Goal: Task Accomplishment & Management: Complete application form

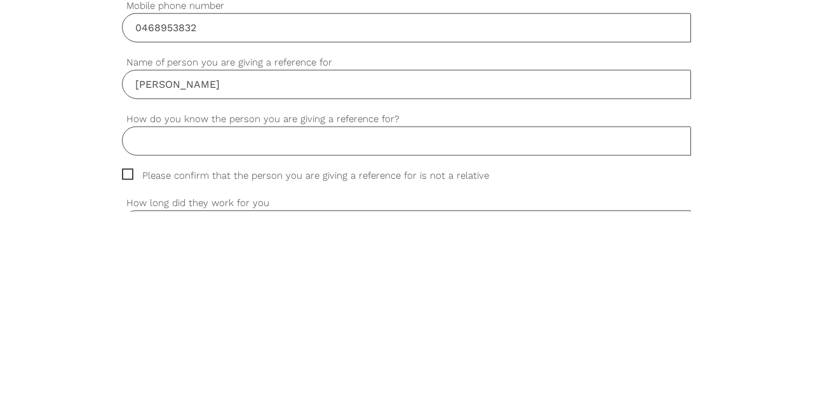
scroll to position [389, 0]
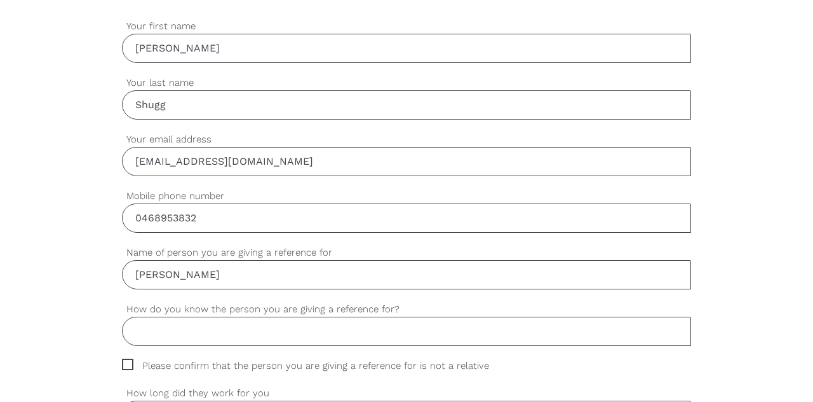
click at [189, 274] on input "[PERSON_NAME]" at bounding box center [406, 274] width 569 height 29
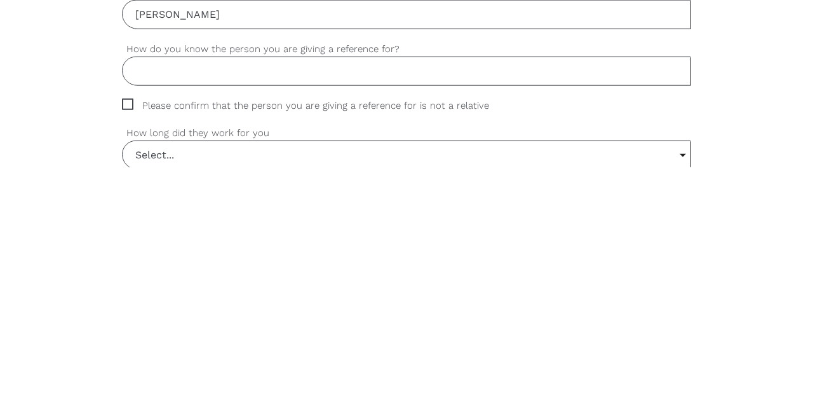
scroll to position [414, 0]
type input "[PERSON_NAME]"
click at [139, 309] on input "How do you know the person you are giving a reference for?" at bounding box center [406, 305] width 569 height 29
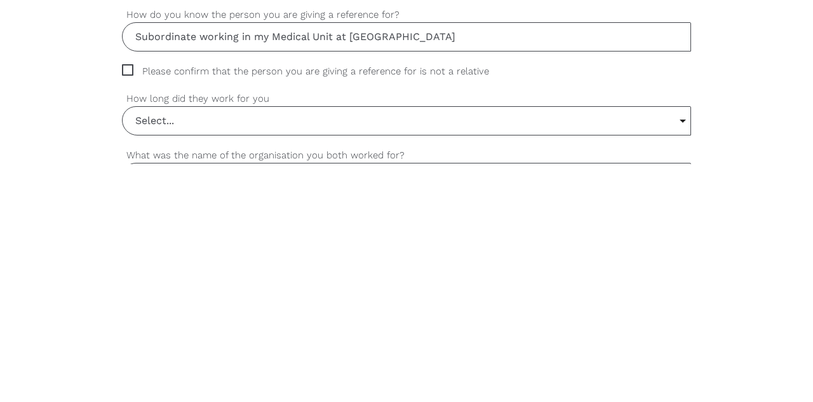
scroll to position [445, 0]
type input "Subordinate working in my Medical Unit at [GEOGRAPHIC_DATA]"
click at [126, 308] on span "Please confirm that the person you are giving a reference for is not a relative" at bounding box center [317, 309] width 391 height 15
click at [126, 308] on input "Please confirm that the person you are giving a reference for is not a relative" at bounding box center [126, 306] width 8 height 8
checkbox input "true"
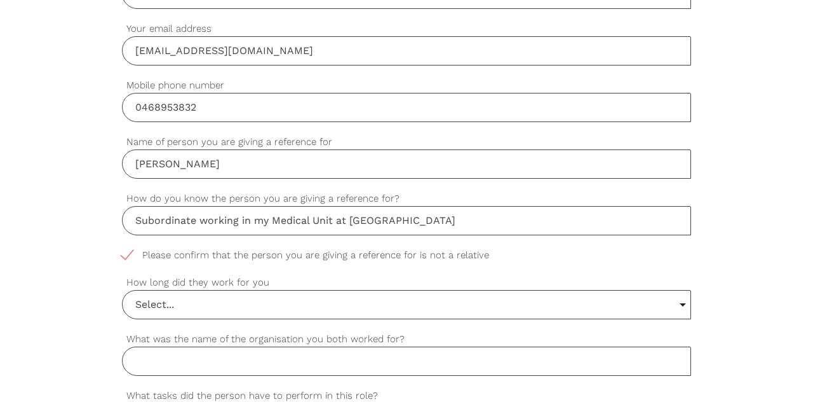
scroll to position [499, 0]
click at [143, 302] on input "Select..." at bounding box center [407, 304] width 568 height 28
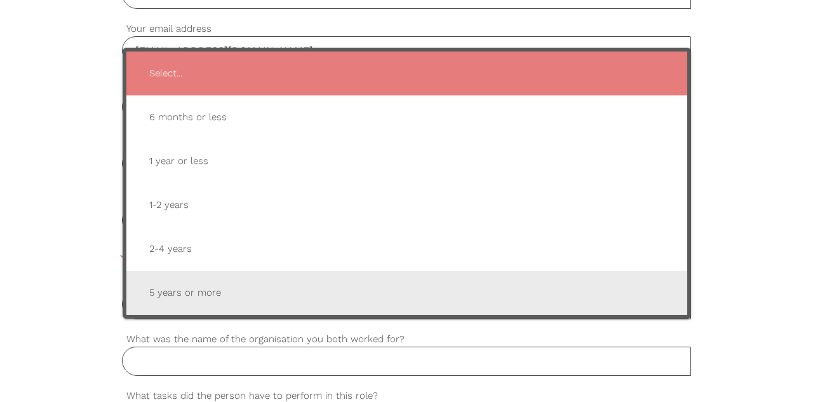
click at [158, 288] on span "5 years or more" at bounding box center [407, 292] width 536 height 31
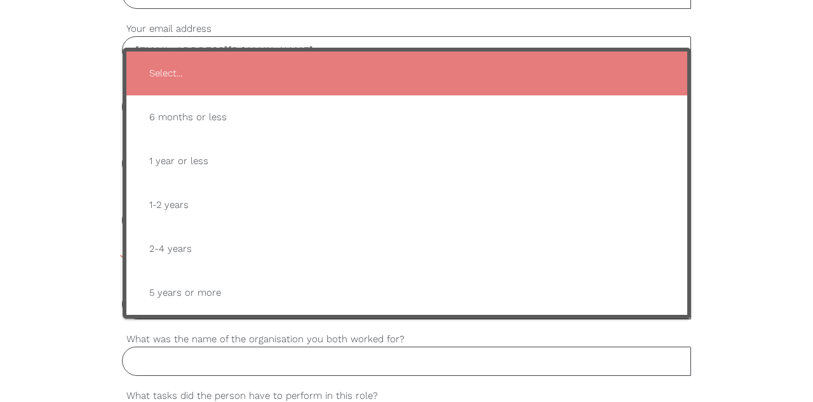
type input "5 years or more"
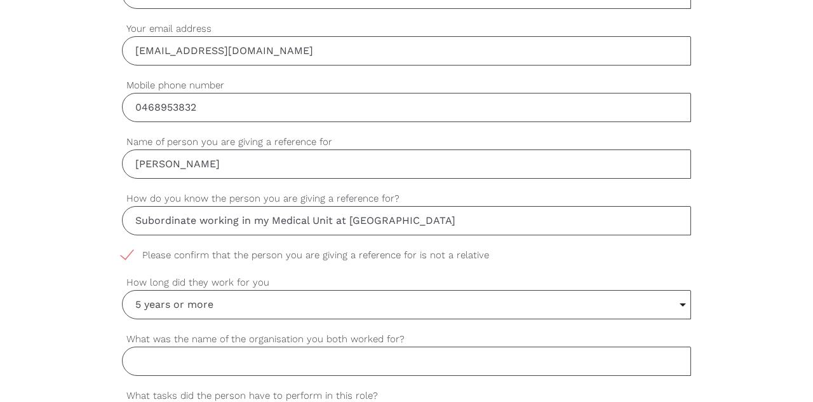
click at [142, 360] on input "What was the name of the organisation you both worked for?" at bounding box center [406, 360] width 569 height 29
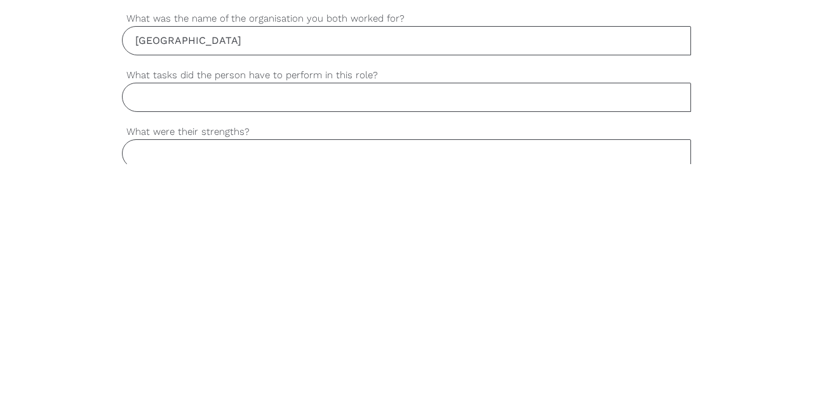
scroll to position [583, 0]
type input "[GEOGRAPHIC_DATA]"
click at [159, 335] on input "What tasks did the person have to perform in this role?" at bounding box center [406, 333] width 569 height 29
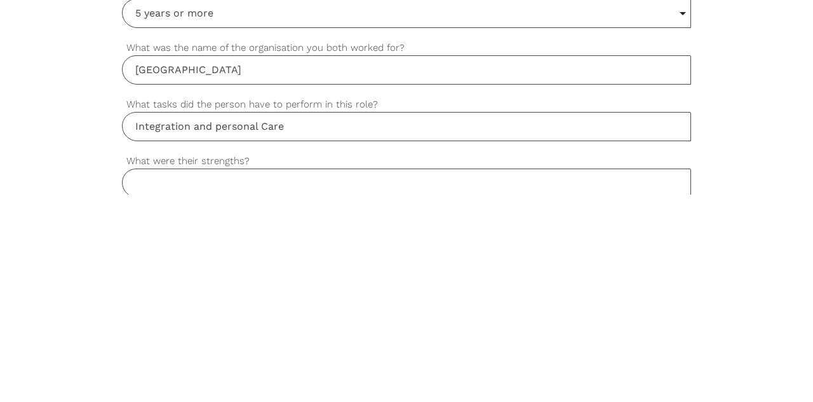
click at [223, 325] on input "Integration and personal Care" at bounding box center [406, 333] width 569 height 29
click at [221, 335] on input "Integration and zPersonql Care" at bounding box center [406, 333] width 569 height 29
click at [220, 328] on input "Integration and personal Care" at bounding box center [406, 333] width 569 height 29
click at [215, 332] on input "Integration and pPersonal Care" at bounding box center [406, 333] width 569 height 29
click at [225, 331] on input "Integration and pPersonal Care" at bounding box center [406, 333] width 569 height 29
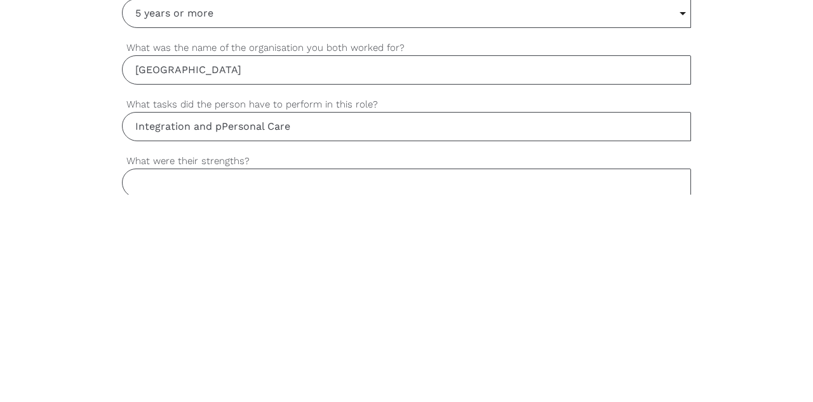
click at [219, 332] on input "Integration and pPersonal Care" at bounding box center [406, 333] width 569 height 29
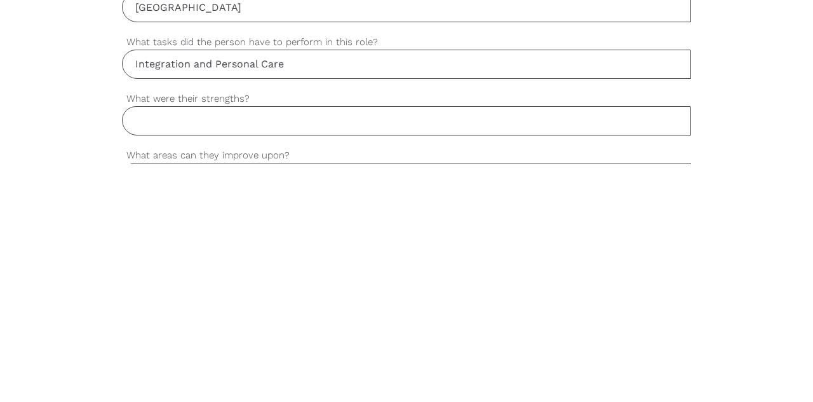
scroll to position [617, 0]
type input "Integration and Personal Care"
click at [136, 353] on input "What were their strengths?" at bounding box center [406, 356] width 569 height 29
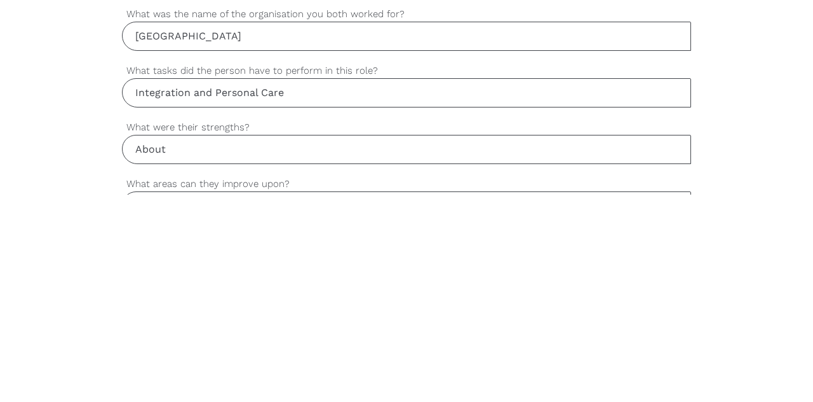
type input "About"
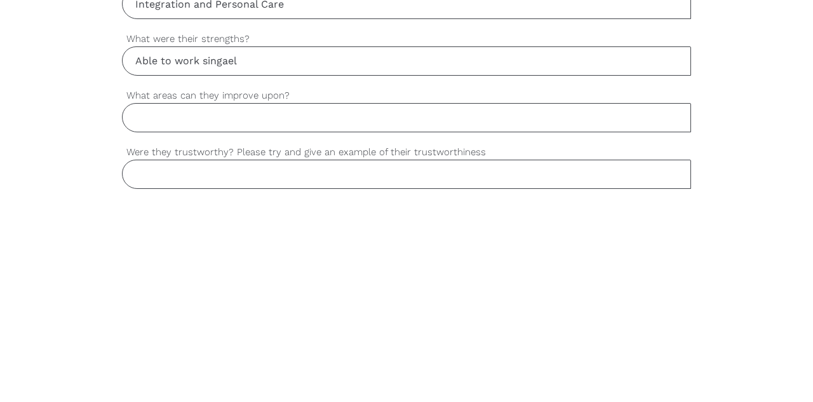
click at [233, 261] on input "Able to work singael" at bounding box center [406, 268] width 569 height 29
click at [247, 266] on input "Able to work [PERSON_NAME]" at bounding box center [406, 268] width 569 height 29
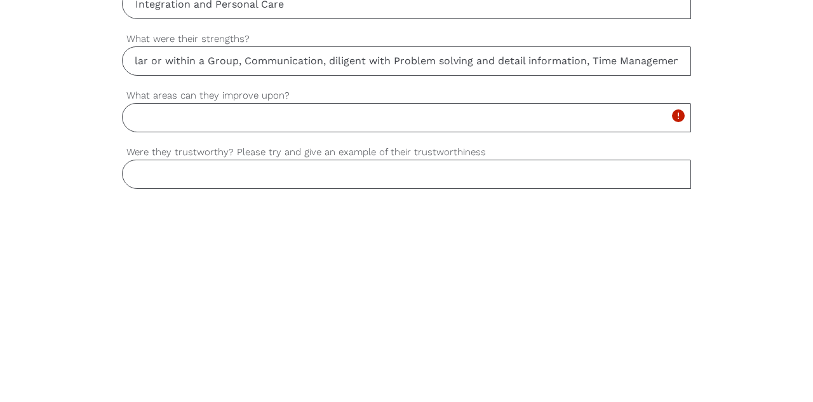
scroll to position [0, 98]
type input "Able to work singular or within a Group, Communication, diligent with Problem s…"
click at [147, 325] on input "What areas can they improve upon?" at bounding box center [406, 324] width 569 height 29
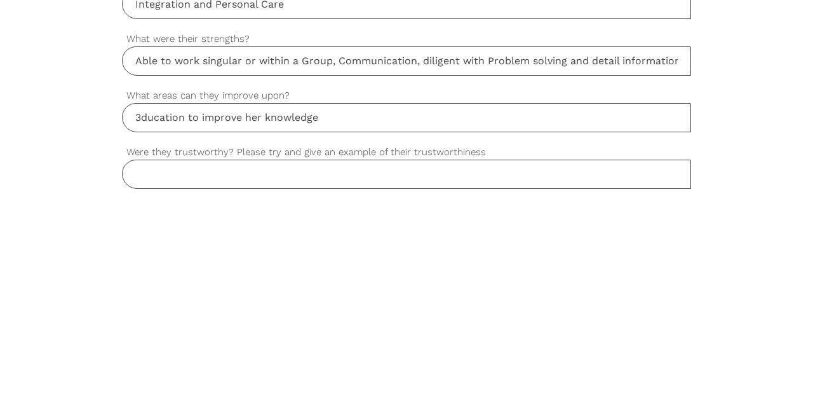
click at [139, 314] on input "3ducation to improve her knowledge" at bounding box center [406, 324] width 569 height 29
click at [340, 318] on input "Education to improve her knowledge" at bounding box center [406, 324] width 569 height 29
click at [332, 320] on input "Education to improve her knowledge, is a sponge" at bounding box center [406, 324] width 569 height 29
click at [318, 319] on input "Education to improve her knowledge, is a sponge" at bounding box center [406, 324] width 569 height 29
click at [325, 322] on input "Education to improve her knowledge, is a sponge" at bounding box center [406, 324] width 569 height 29
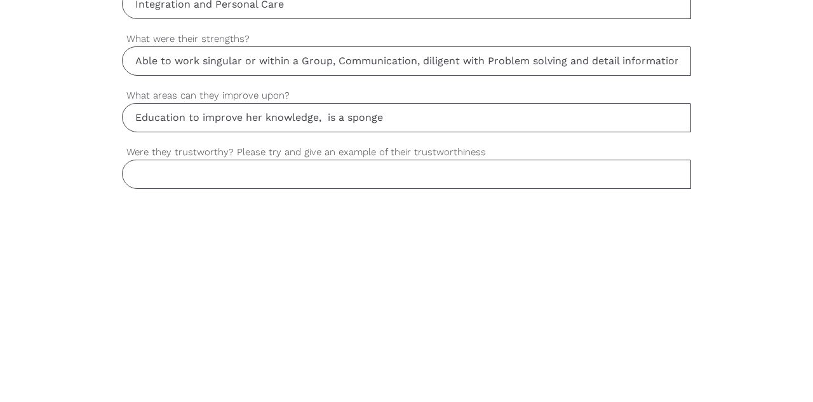
click at [324, 324] on input "Education to improve her knowledge, is a sponge" at bounding box center [406, 324] width 569 height 29
click at [328, 322] on input "Education to improve her knowledge, is a sponge" at bounding box center [406, 324] width 569 height 29
click at [391, 320] on input "Education to improve her knowledge, is a sponge" at bounding box center [406, 324] width 569 height 29
click at [428, 320] on input "Education to improve her knowledge, is a sponge, but try to" at bounding box center [406, 324] width 569 height 29
click at [423, 315] on input "Education to improve her knowledge, is a sponge, but try to" at bounding box center [406, 324] width 569 height 29
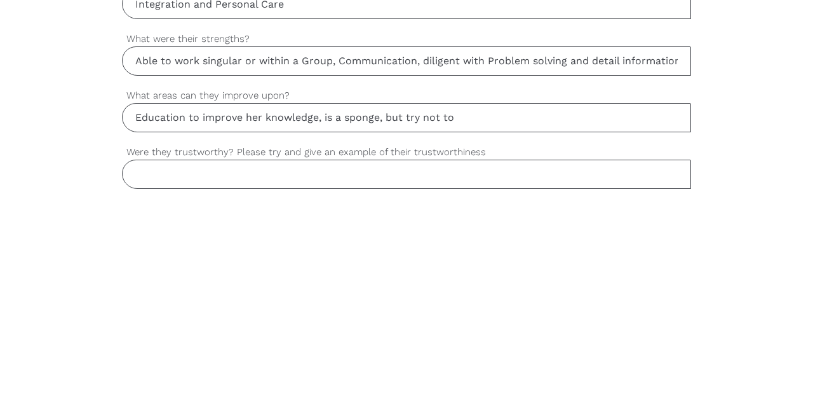
click at [465, 322] on input "Education to improve her knowledge, is a sponge, but try not to" at bounding box center [406, 324] width 569 height 29
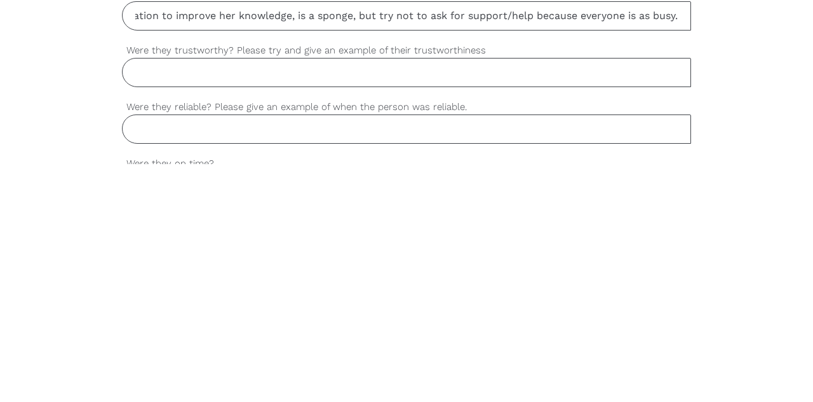
scroll to position [778, 0]
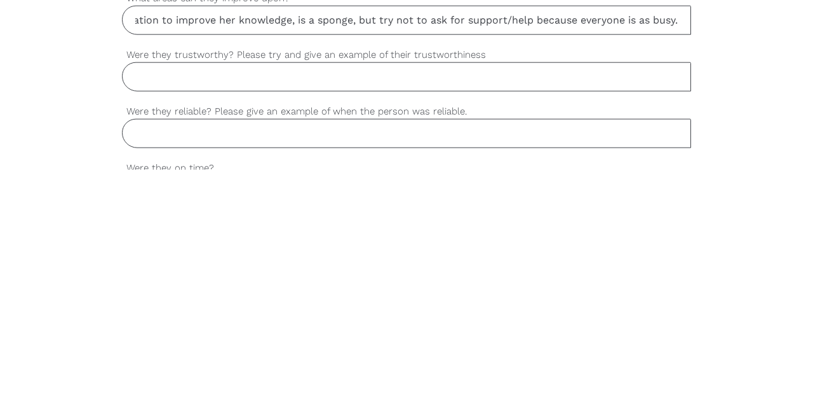
type input "Education to improve her knowledge, is a sponge, but try not to ask for support…"
click at [137, 306] on input "Were they trustworthy? Please try and give an example of their trustworthiness" at bounding box center [406, 308] width 569 height 29
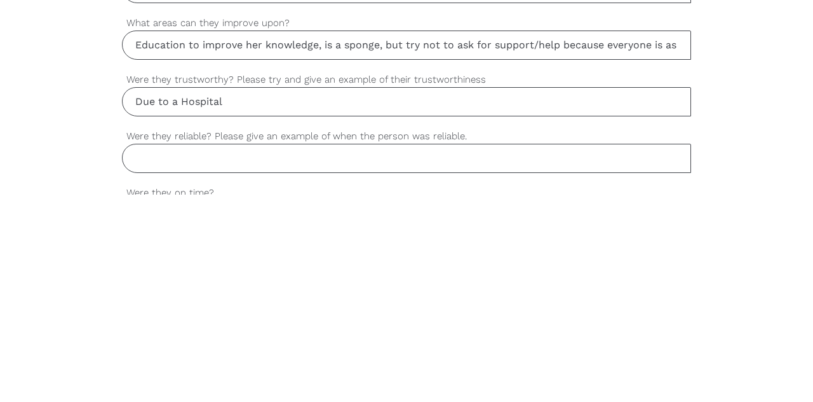
click at [169, 304] on input "Due to a Hospital" at bounding box center [406, 308] width 569 height 29
click at [266, 302] on input "Due to being a Hospital" at bounding box center [406, 308] width 569 height 29
click at [447, 308] on input "Due to being a Hospital, foot traffic very busy, therefore she insur" at bounding box center [406, 308] width 569 height 29
click at [442, 306] on input "Due to being a Hospital, foot traffic very busy, therefore she insur" at bounding box center [406, 308] width 569 height 29
click at [473, 309] on input "Due to being a Hospital, foot traffic very busy, therefore she ensur" at bounding box center [406, 308] width 569 height 29
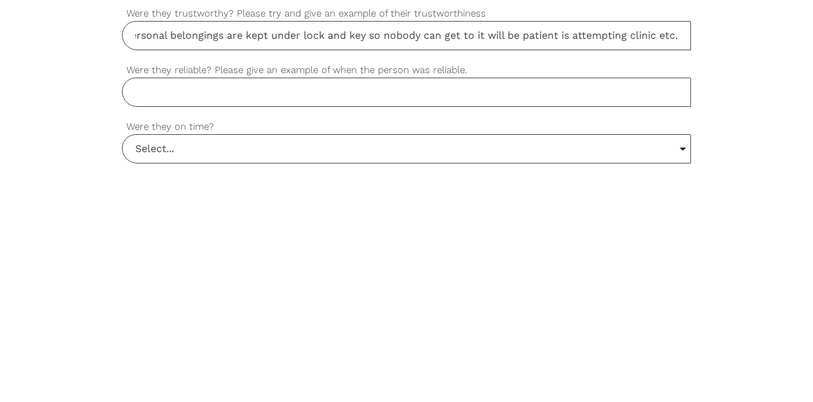
scroll to position [816, 0]
type input "Due to being a Hospital, foot traffic very busy, therefore she ensures the pati…"
click at [127, 325] on input "Were they reliable? Please give an example of when the person was reliable." at bounding box center [406, 327] width 569 height 29
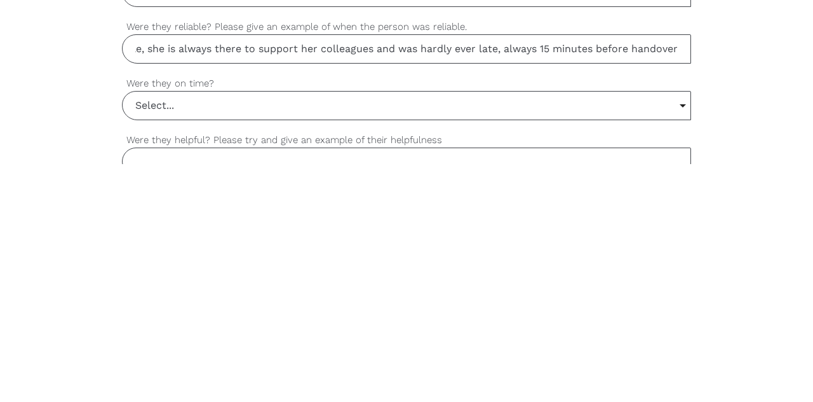
scroll to position [859, 0]
type input "The staff member was very supportive, if we needed additional staff due to staf…"
click at [142, 330] on input "Select..." at bounding box center [407, 341] width 568 height 28
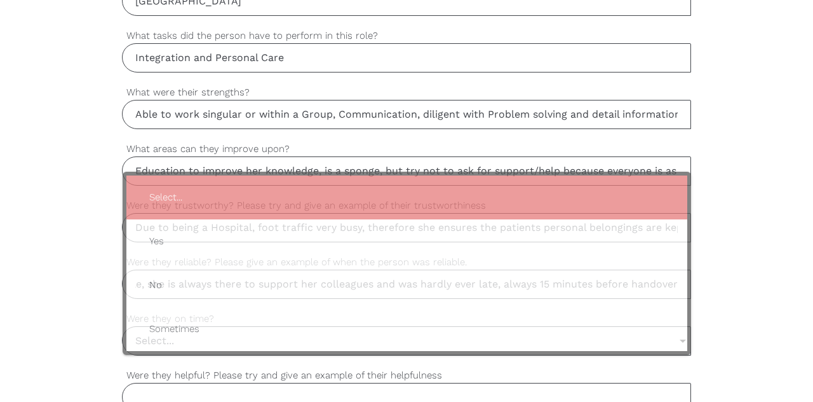
scroll to position [0, 0]
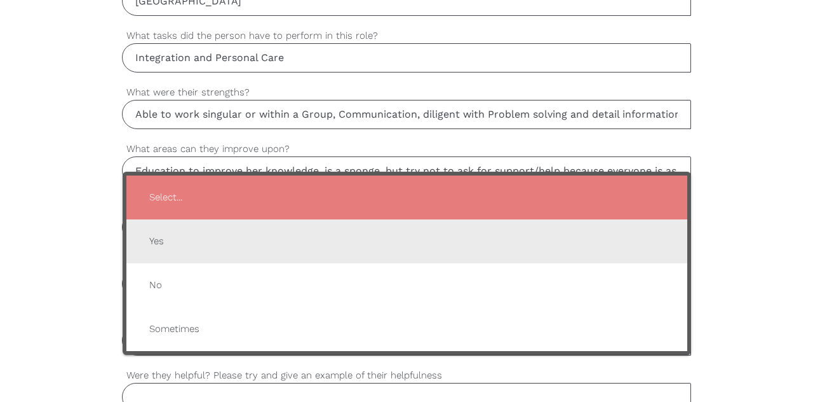
click at [151, 233] on span "Yes" at bounding box center [407, 241] width 536 height 31
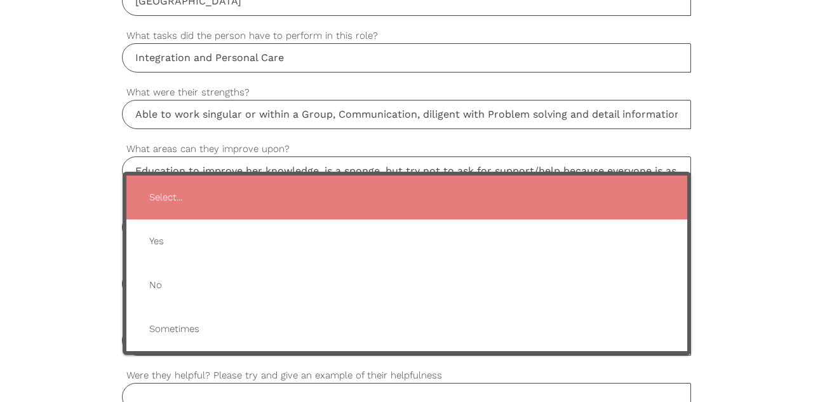
type input "Yes"
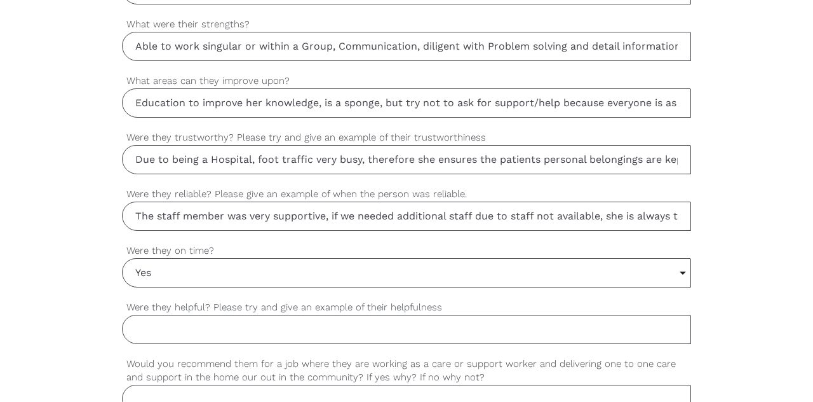
scroll to position [930, 0]
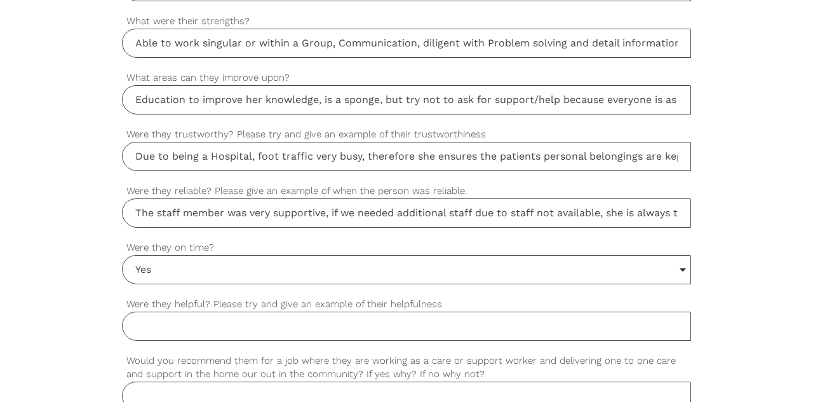
click at [139, 314] on input "Were they helpful? Please try and give an example of their helpfulness" at bounding box center [406, 325] width 569 height 29
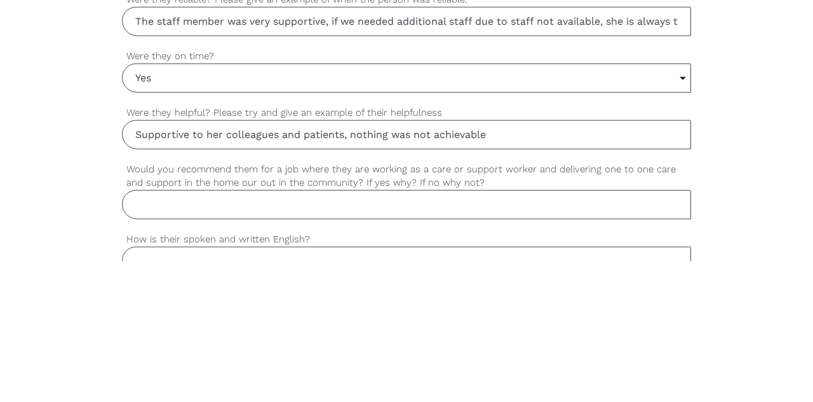
scroll to position [981, 0]
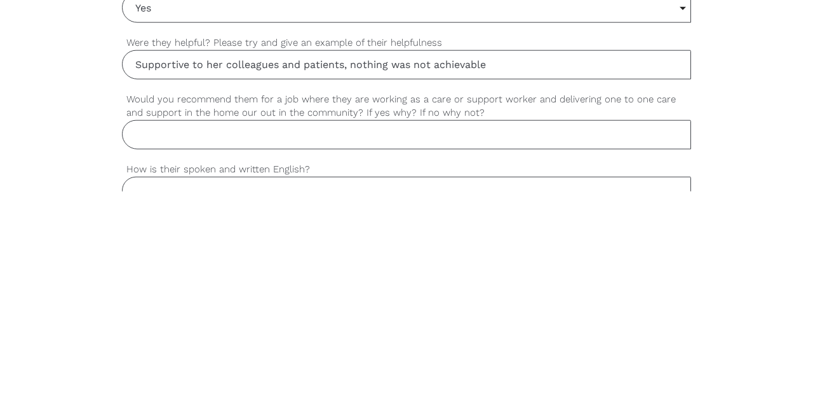
type input "Supportive to her colleagues and patients, nothing was not achievable"
click at [146, 333] on input "Would you recommend them for a job where they are working as a care or support …" at bounding box center [406, 344] width 569 height 29
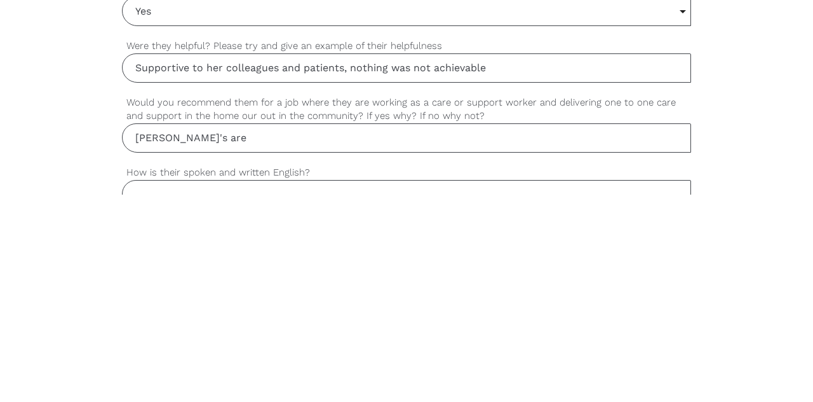
click at [169, 336] on input "[PERSON_NAME]'s are" at bounding box center [406, 344] width 569 height 29
click at [210, 337] on input "[PERSON_NAME]'s care" at bounding box center [406, 344] width 569 height 29
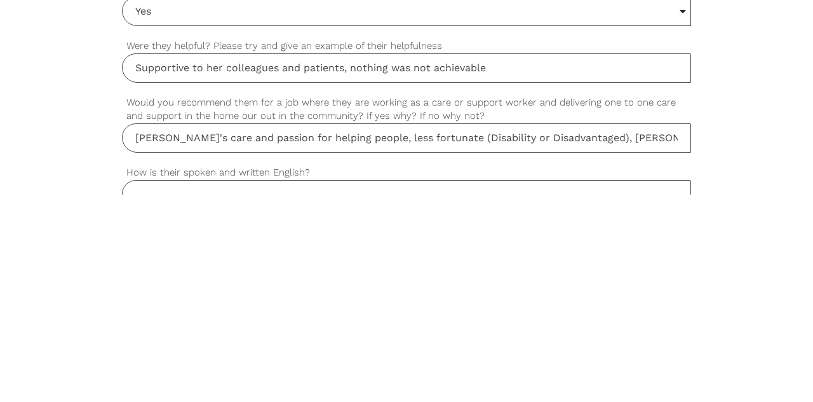
click at [620, 342] on input "[PERSON_NAME]'s care and passion for helping people, less fortunate (Disability…" at bounding box center [406, 344] width 569 height 29
click at [618, 339] on input "[PERSON_NAME]'s care and passion for helping people, less fortunate (Disability…" at bounding box center [406, 344] width 569 height 29
click at [654, 343] on input "[PERSON_NAME]'s care and passion for helping people, less fortunate (Disability…" at bounding box center [406, 344] width 569 height 29
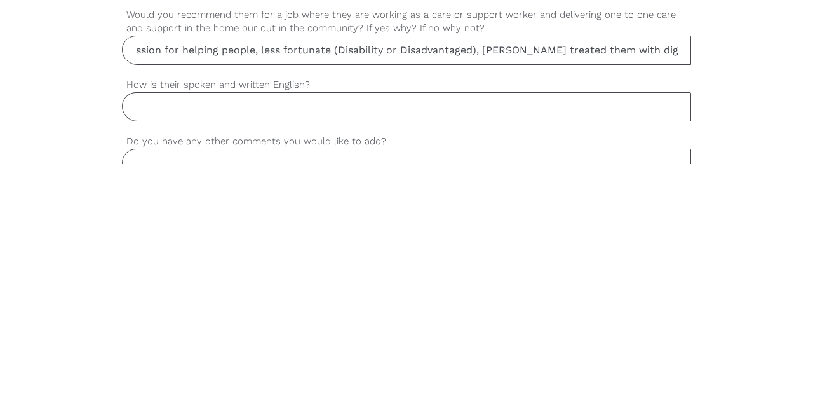
scroll to position [0, 156]
type input "[PERSON_NAME]'s care and passion for helping people, less fortunate (Disability…"
click at [151, 343] on input "How is their spoken and written English?" at bounding box center [406, 344] width 569 height 29
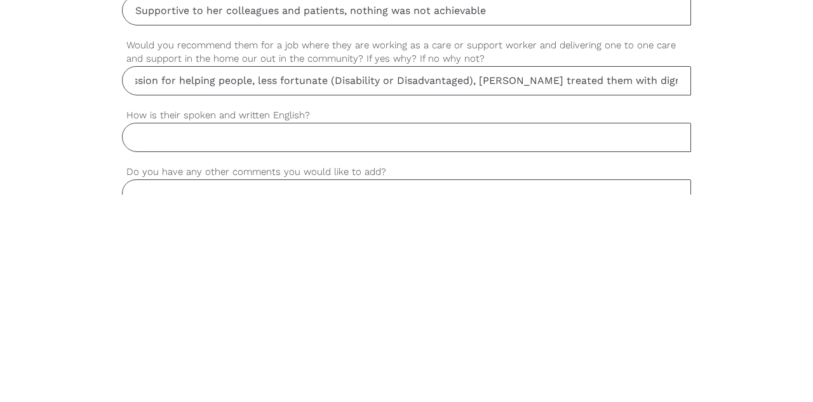
scroll to position [0, 0]
click at [203, 337] on input "English is he Rd 2nd Language" at bounding box center [406, 344] width 569 height 29
click at [218, 338] on input "English is he Rd 2nd Language" at bounding box center [406, 344] width 569 height 29
click at [189, 341] on input "English is hVikki2nd Language" at bounding box center [406, 344] width 569 height 29
click at [200, 335] on input "English is Vikki2nd Language" at bounding box center [406, 344] width 569 height 29
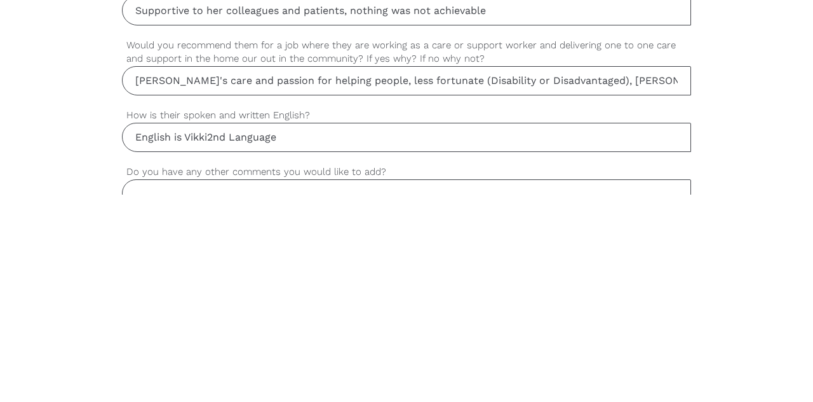
click at [203, 334] on input "English is Vikki2nd Language" at bounding box center [406, 344] width 569 height 29
click at [208, 342] on input "English is Vikki2nd Language" at bounding box center [406, 344] width 569 height 29
click at [304, 335] on input "English is [PERSON_NAME]'s 2nd Language" at bounding box center [406, 344] width 569 height 29
click at [372, 337] on input "English is [PERSON_NAME]'s 2nd Language but her English a written" at bounding box center [406, 344] width 569 height 29
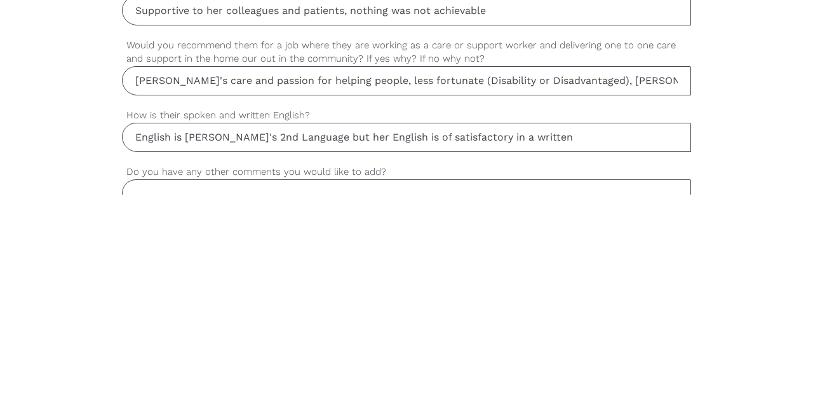
click at [487, 343] on input "English is [PERSON_NAME]'s 2nd Language but her English is of satisfactory in a…" at bounding box center [406, 344] width 569 height 29
click at [478, 335] on input "English is [PERSON_NAME]'s 2nd Language but her English is of satisfactory in a…" at bounding box center [406, 344] width 569 height 29
click at [531, 339] on input "English is [PERSON_NAME]'s 2nd Language but her English is of satisfactory in w…" at bounding box center [406, 344] width 569 height 29
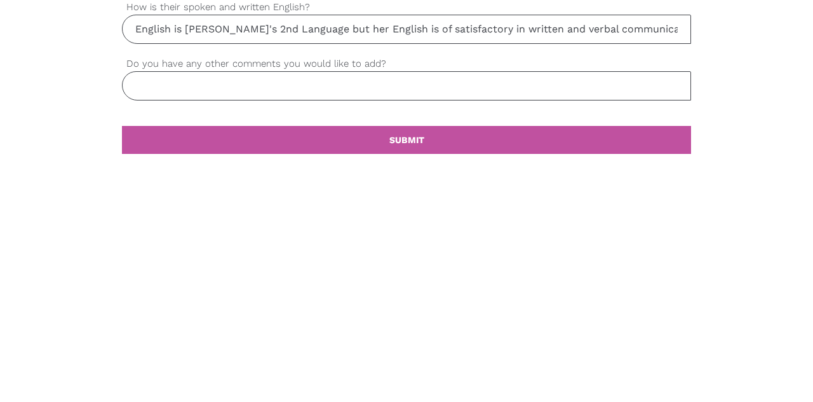
scroll to position [1116, 0]
type input "English is [PERSON_NAME]'s 2nd Language but her English is of satisfactory in w…"
click at [145, 318] on input "Do you have any other comments you would like to add?" at bounding box center [406, 322] width 569 height 29
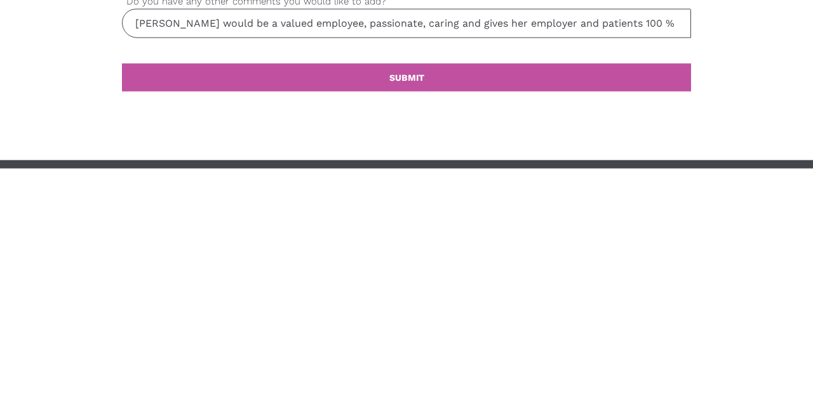
type input "[PERSON_NAME] would be a valued employee, passionate, caring and gives her empl…"
click at [247, 309] on link "settings SUBMIT" at bounding box center [406, 311] width 569 height 28
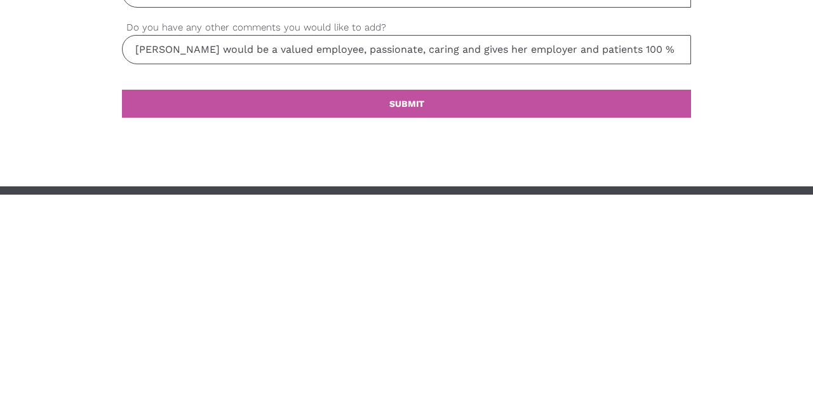
scroll to position [1182, 0]
